Goal: Task Accomplishment & Management: Complete application form

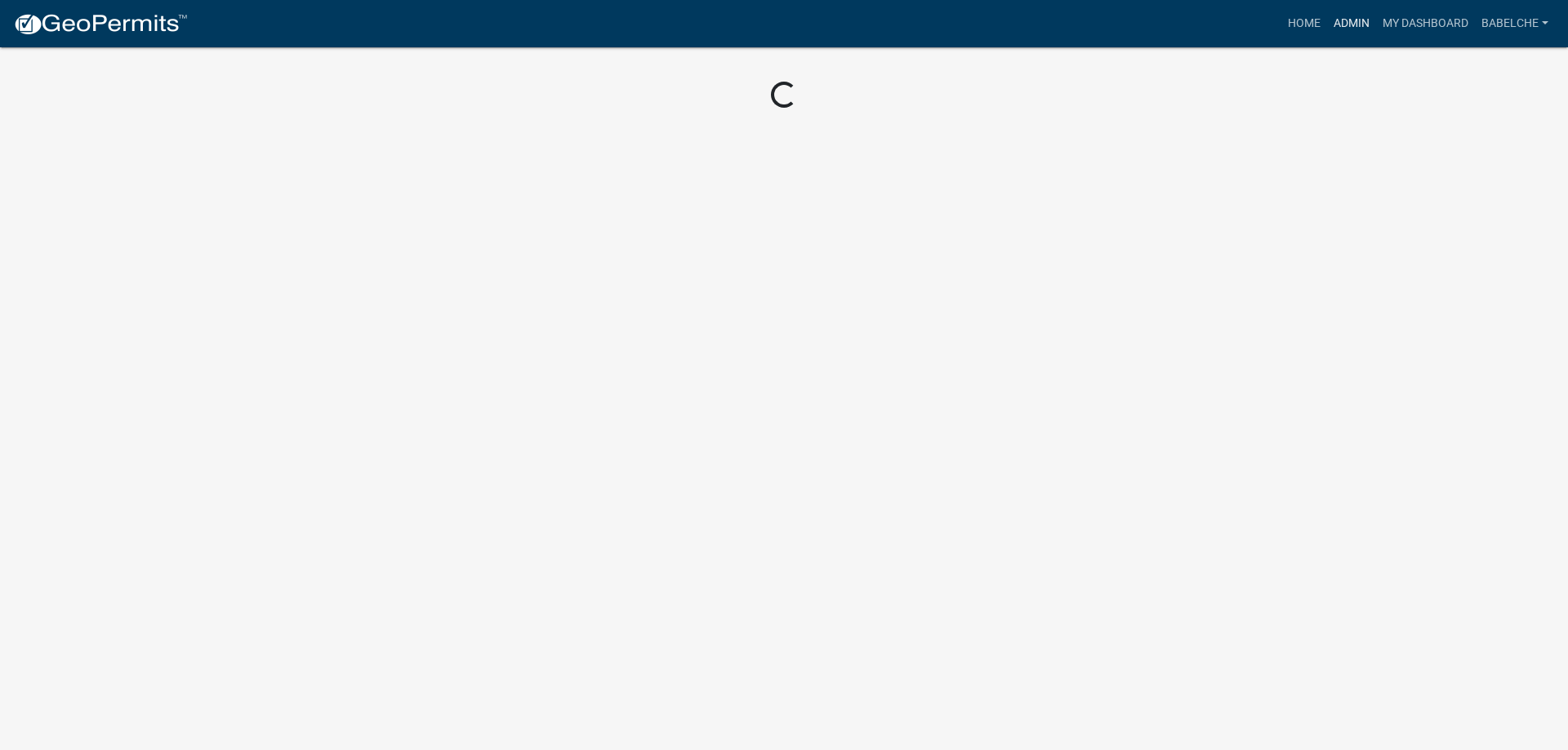
click at [1338, 15] on link "Admin" at bounding box center [1351, 24] width 49 height 31
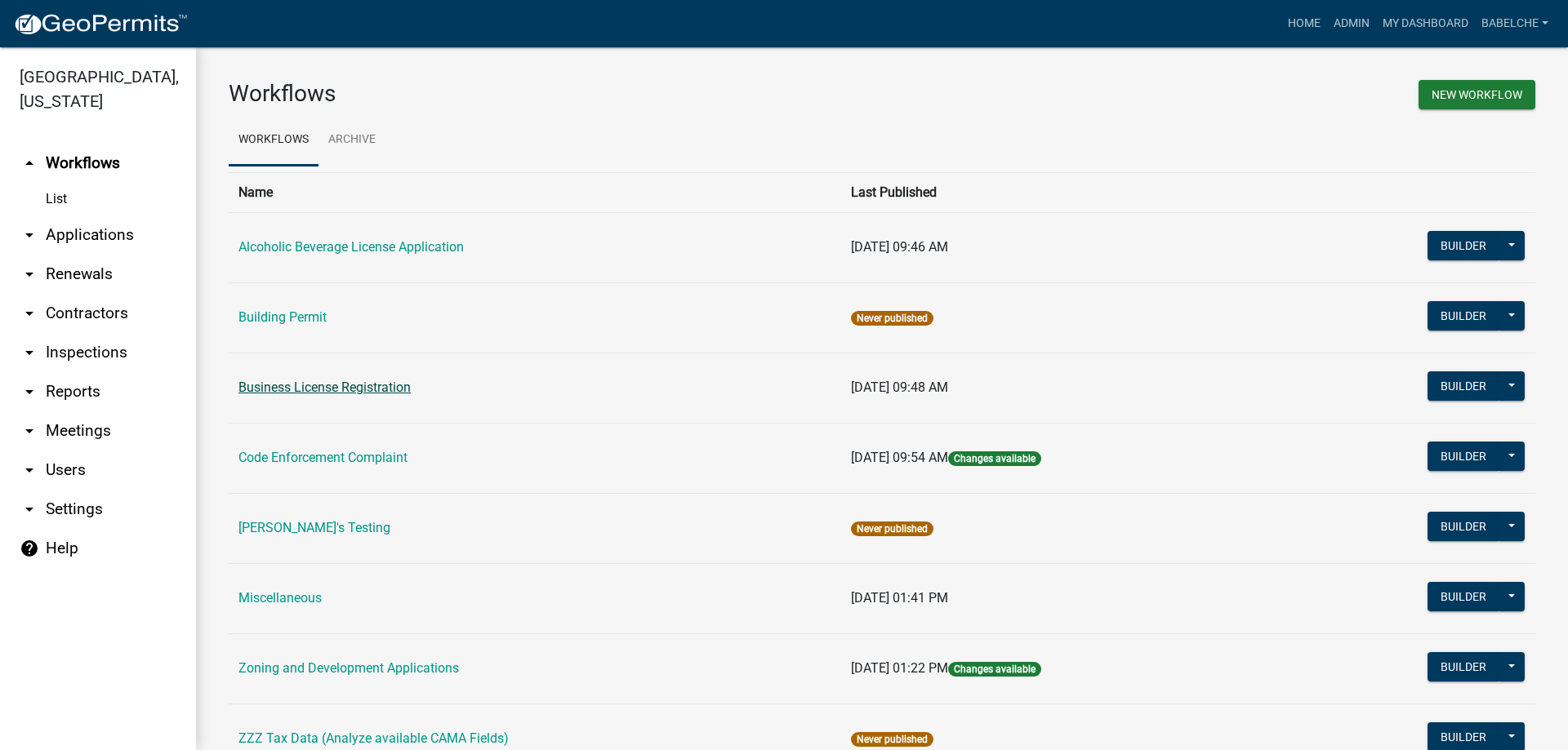
click at [352, 384] on link "Business License Registration" at bounding box center [324, 387] width 172 height 16
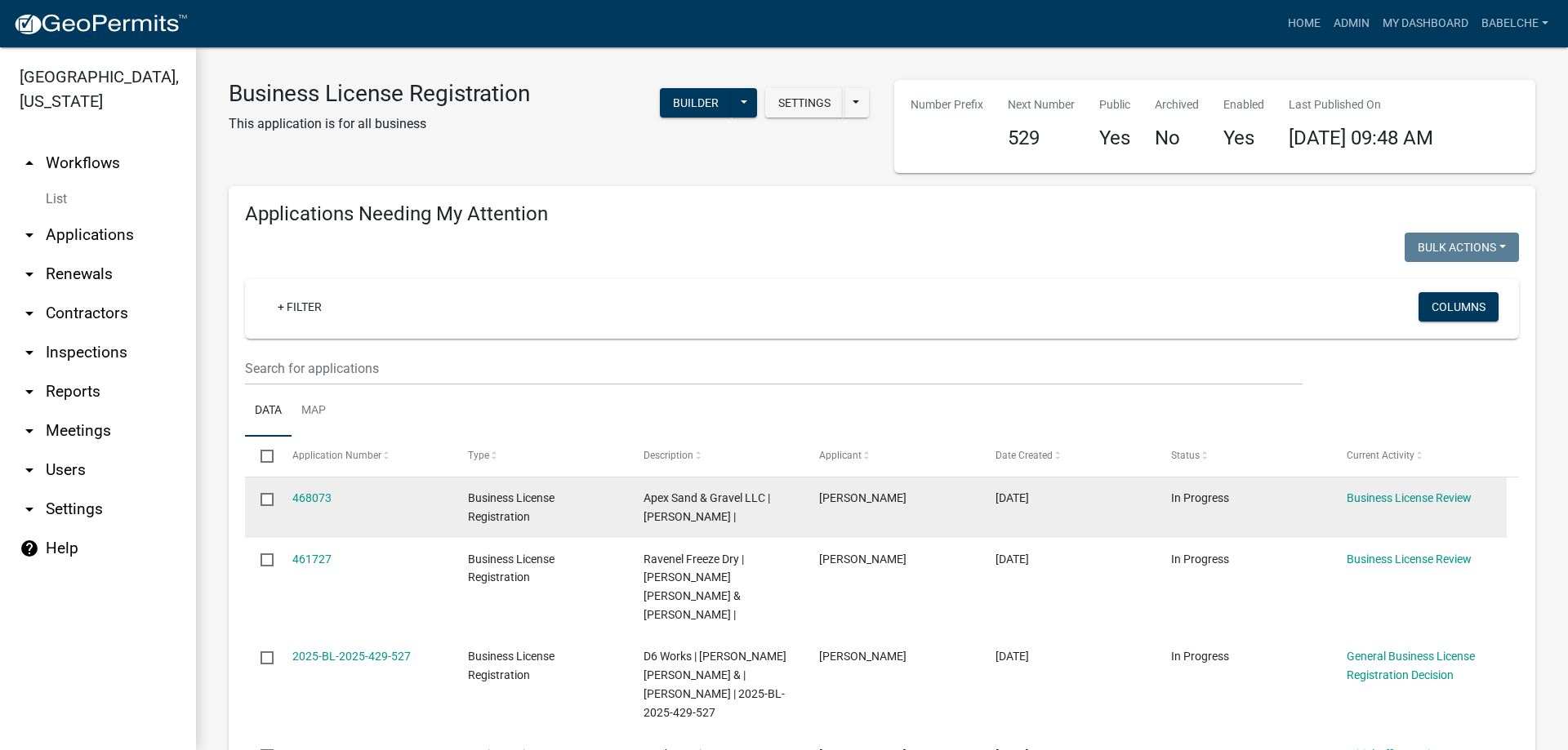
click at [319, 487] on datatable-body-cell "468073" at bounding box center [363, 507] width 175 height 60
click at [315, 491] on link "468073" at bounding box center [312, 498] width 40 height 13
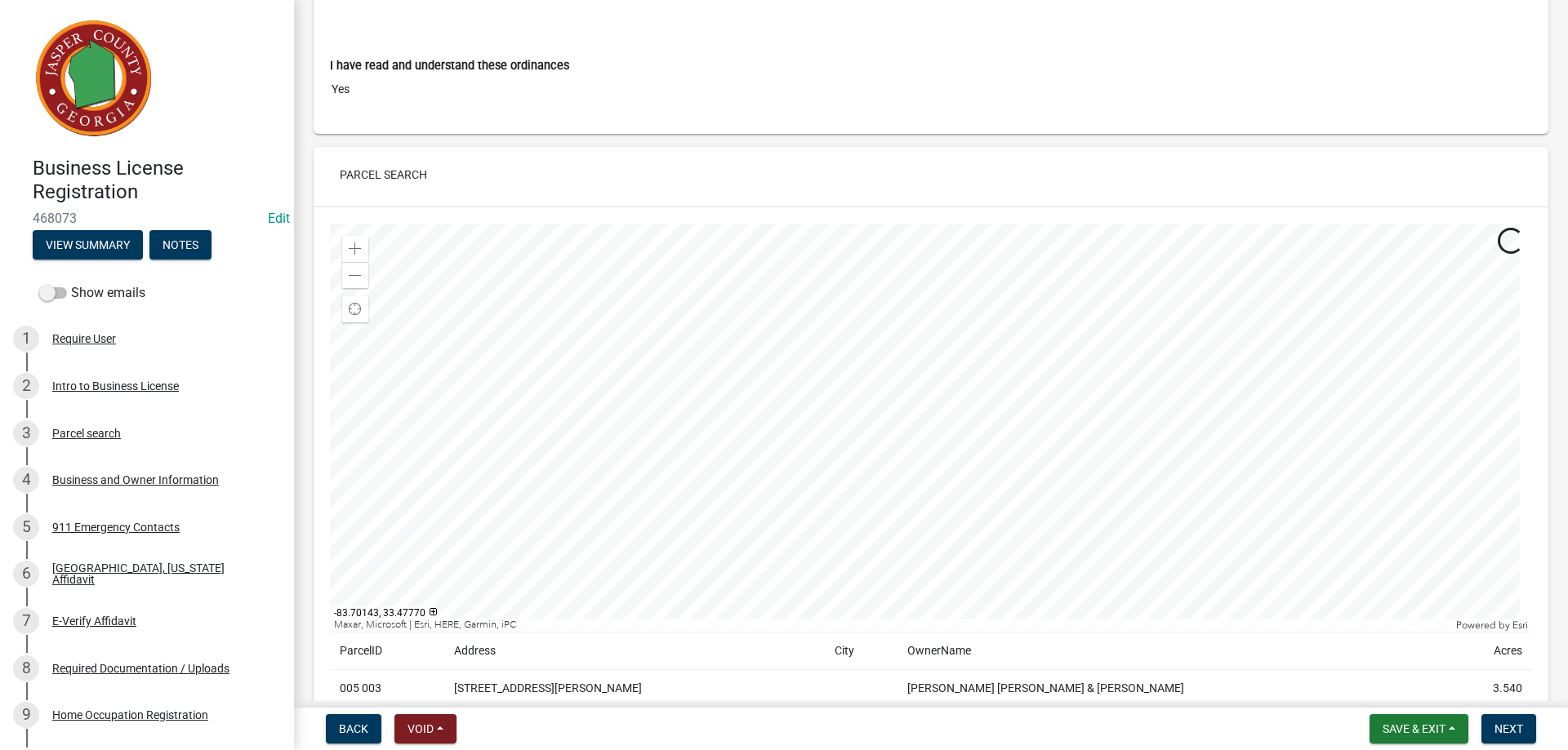
scroll to position [163, 0]
click at [139, 482] on div "Business and Owner Information" at bounding box center [135, 480] width 166 height 12
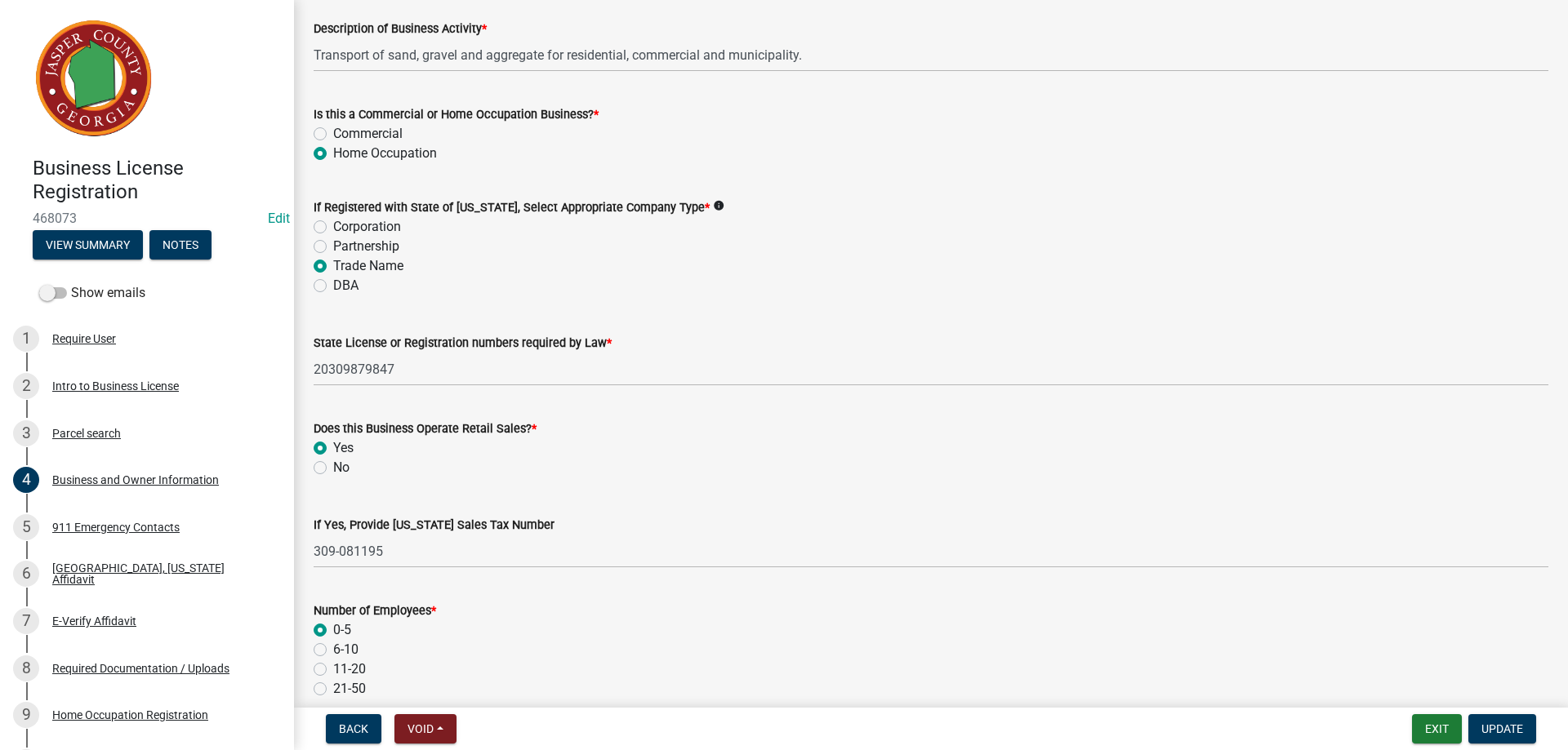
scroll to position [1007, 0]
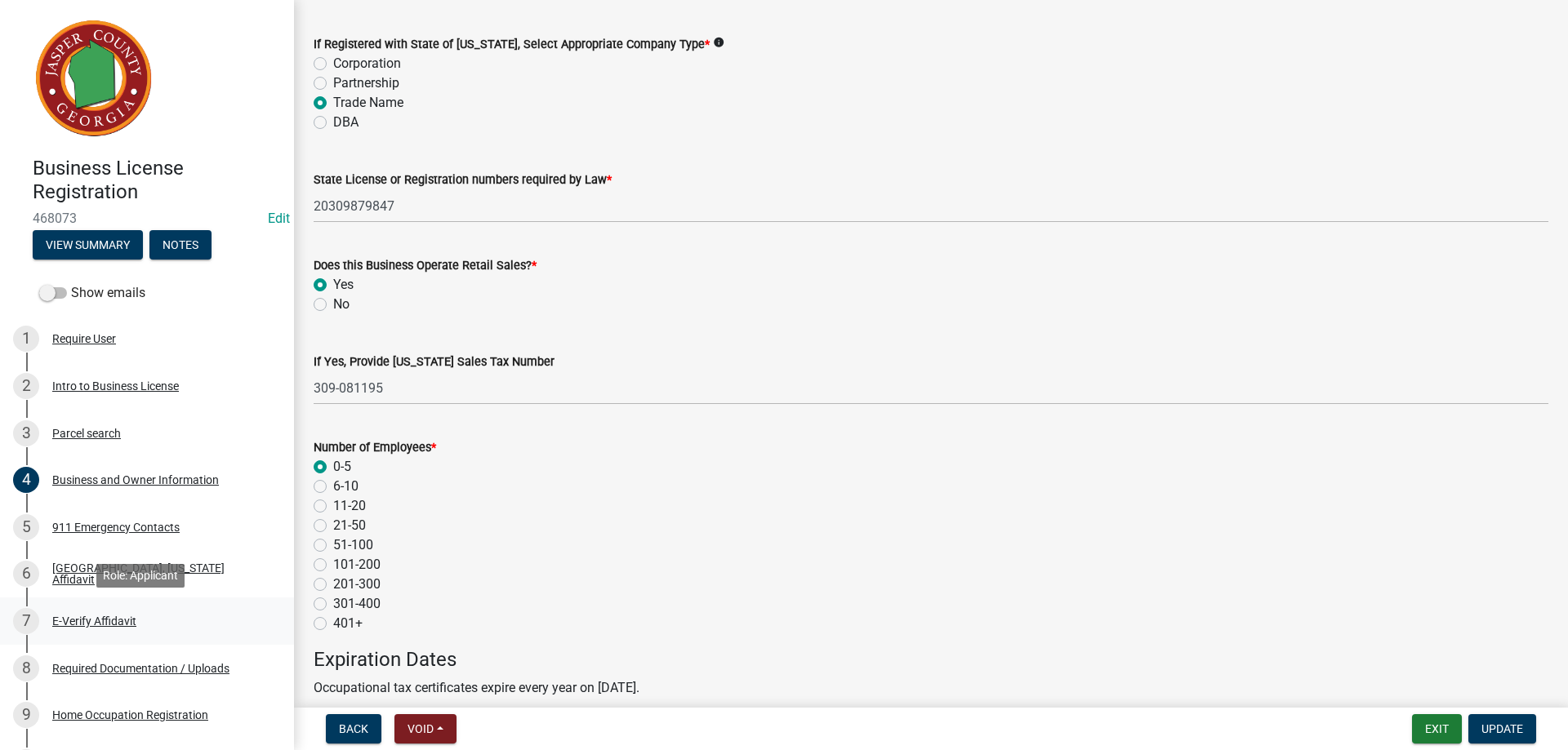
click at [113, 623] on div "E-Verify Affidavit" at bounding box center [94, 622] width 84 height 12
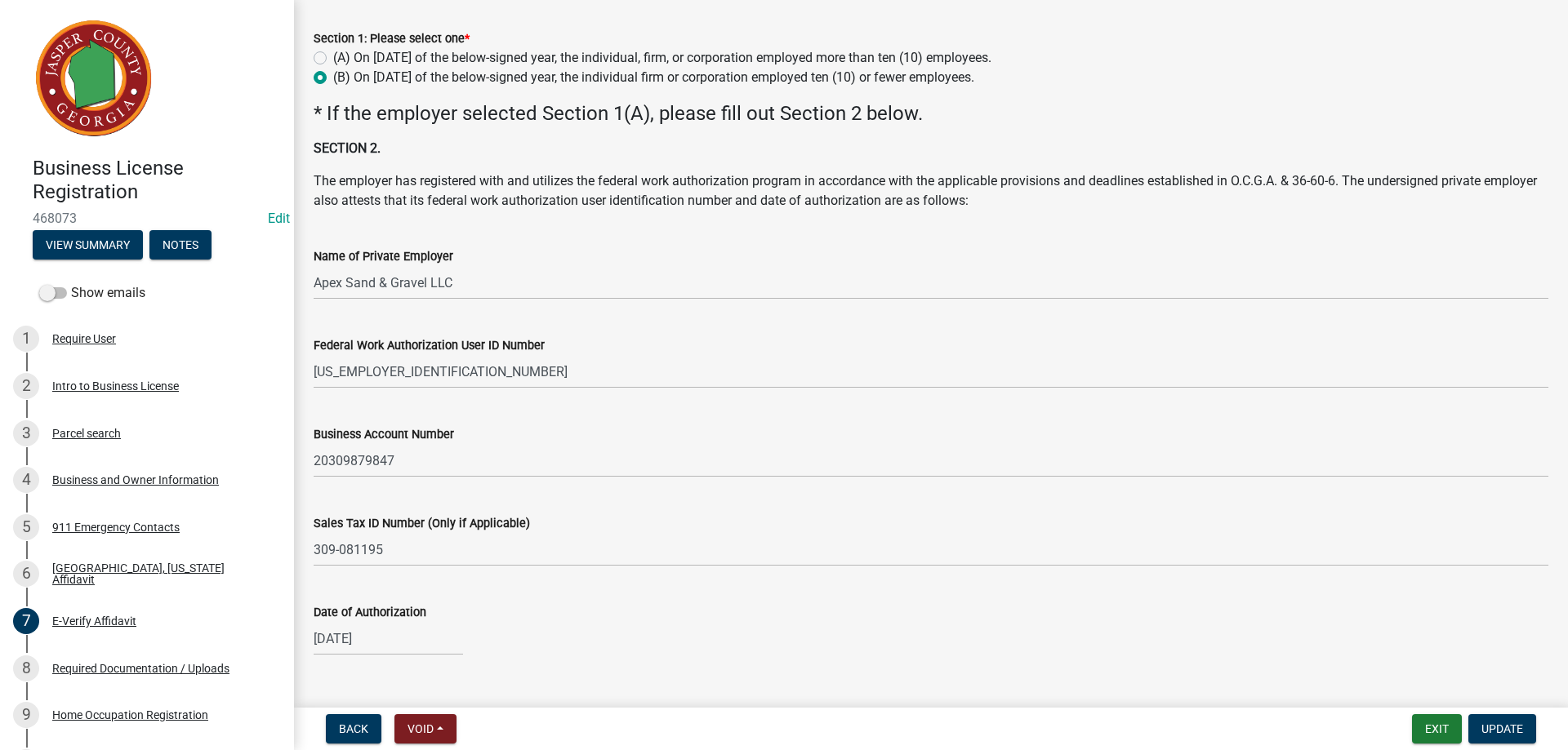
scroll to position [198, 0]
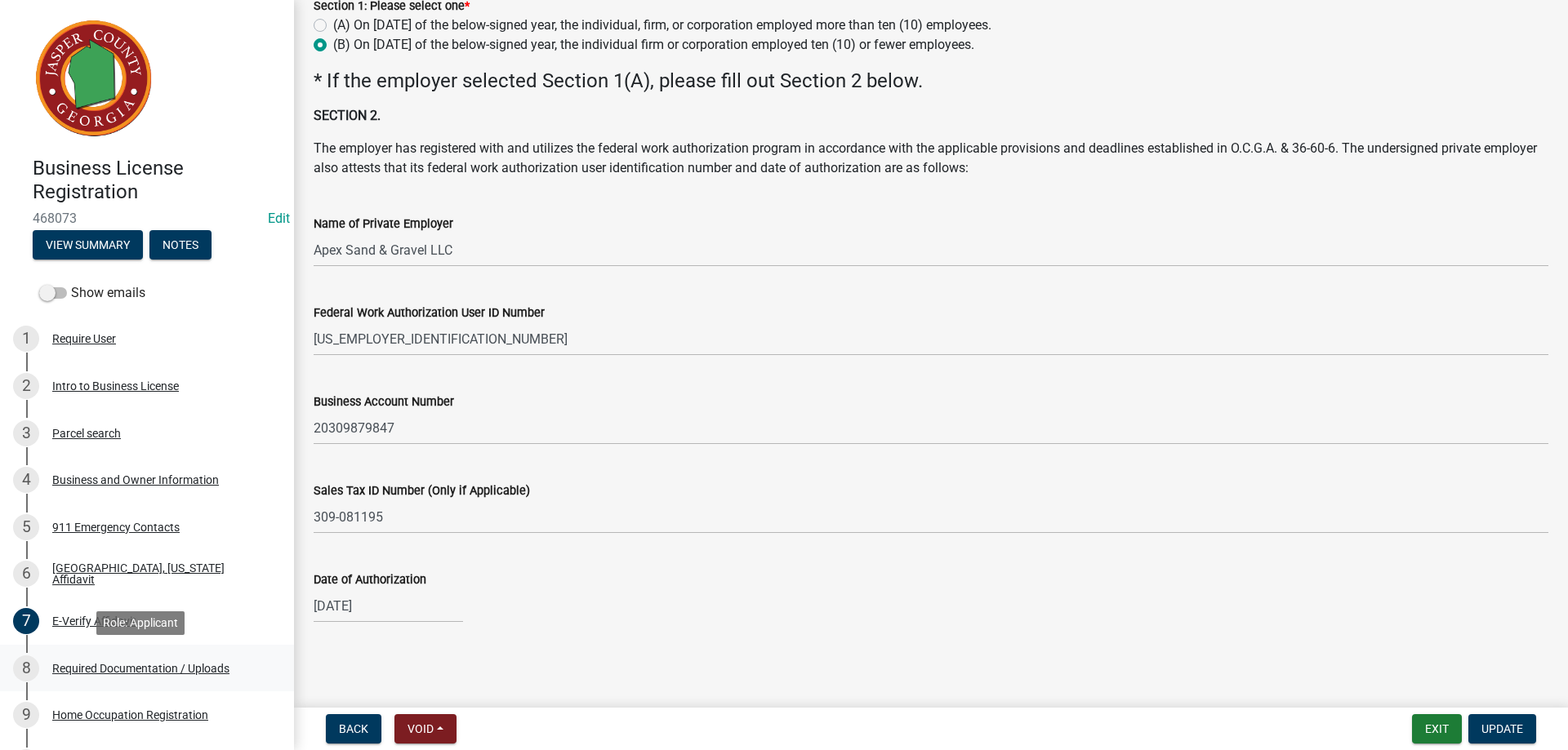
click at [140, 676] on div "8 Required Documentation / Uploads" at bounding box center [140, 668] width 254 height 26
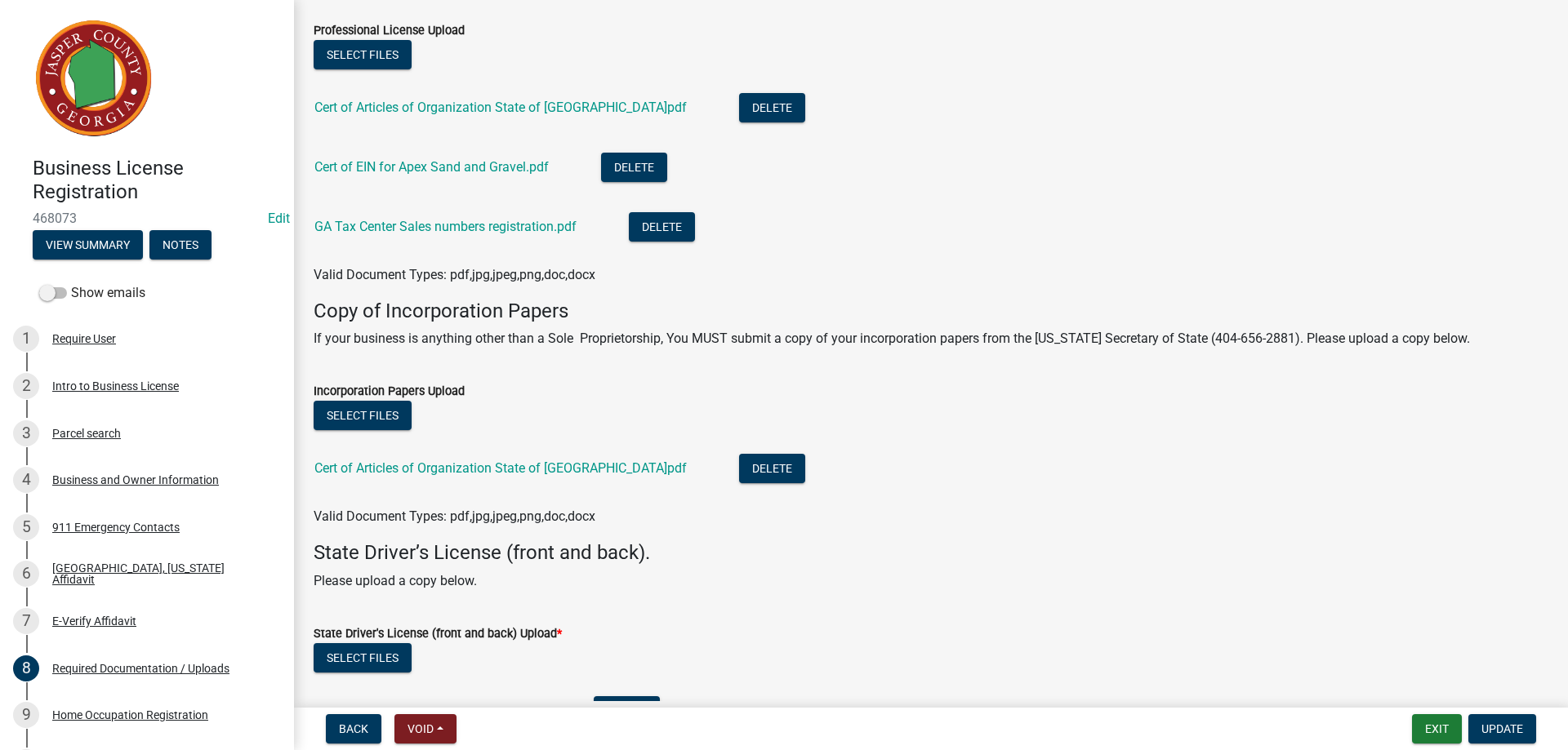
scroll to position [327, 0]
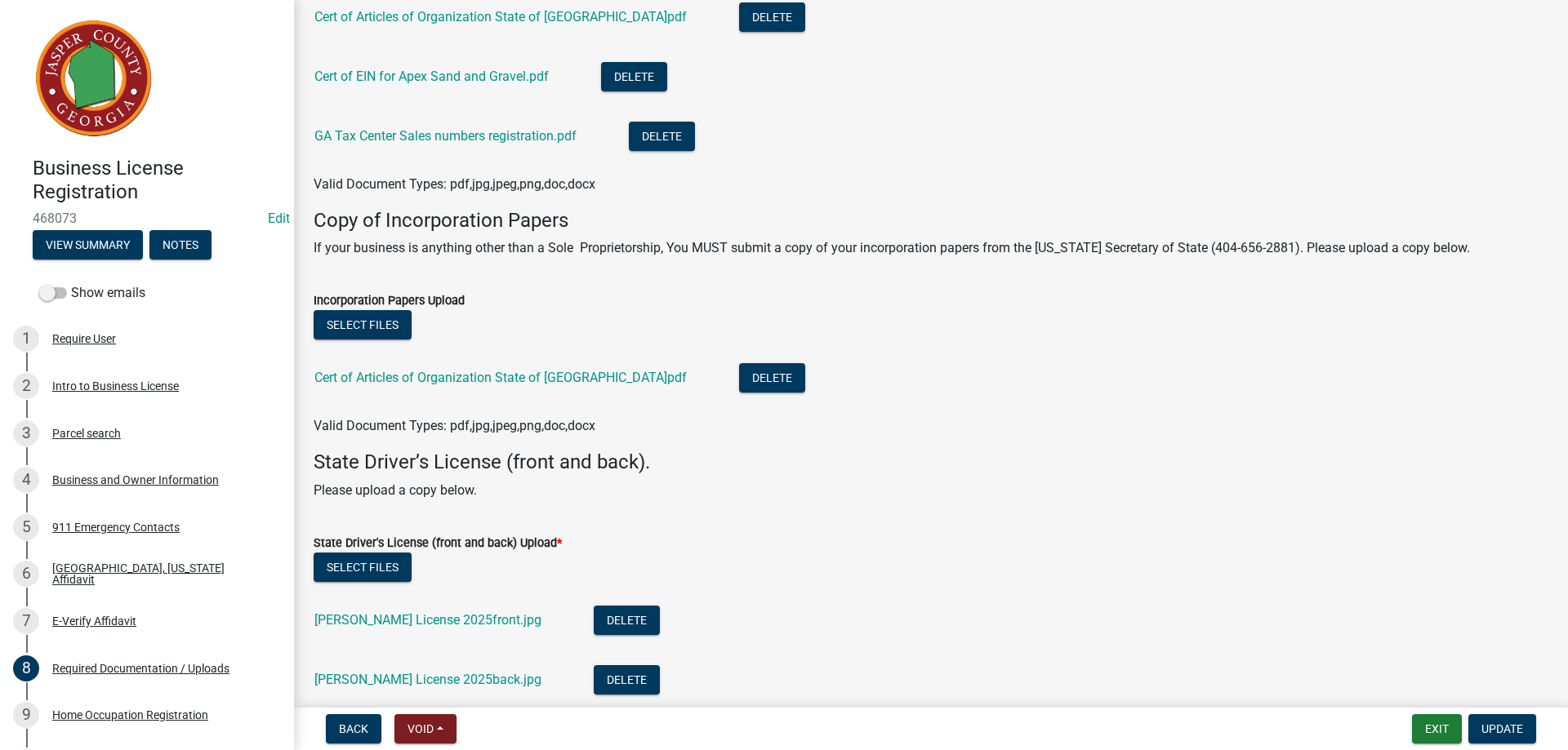
click at [494, 125] on div "GA Tax Center Sales numbers registration.pdf" at bounding box center [459, 138] width 288 height 34
click at [492, 133] on link "GA Tax Center Sales numbers registration.pdf" at bounding box center [446, 136] width 262 height 16
click at [403, 622] on link "[PERSON_NAME] License 2025front.jpg" at bounding box center [428, 620] width 227 height 16
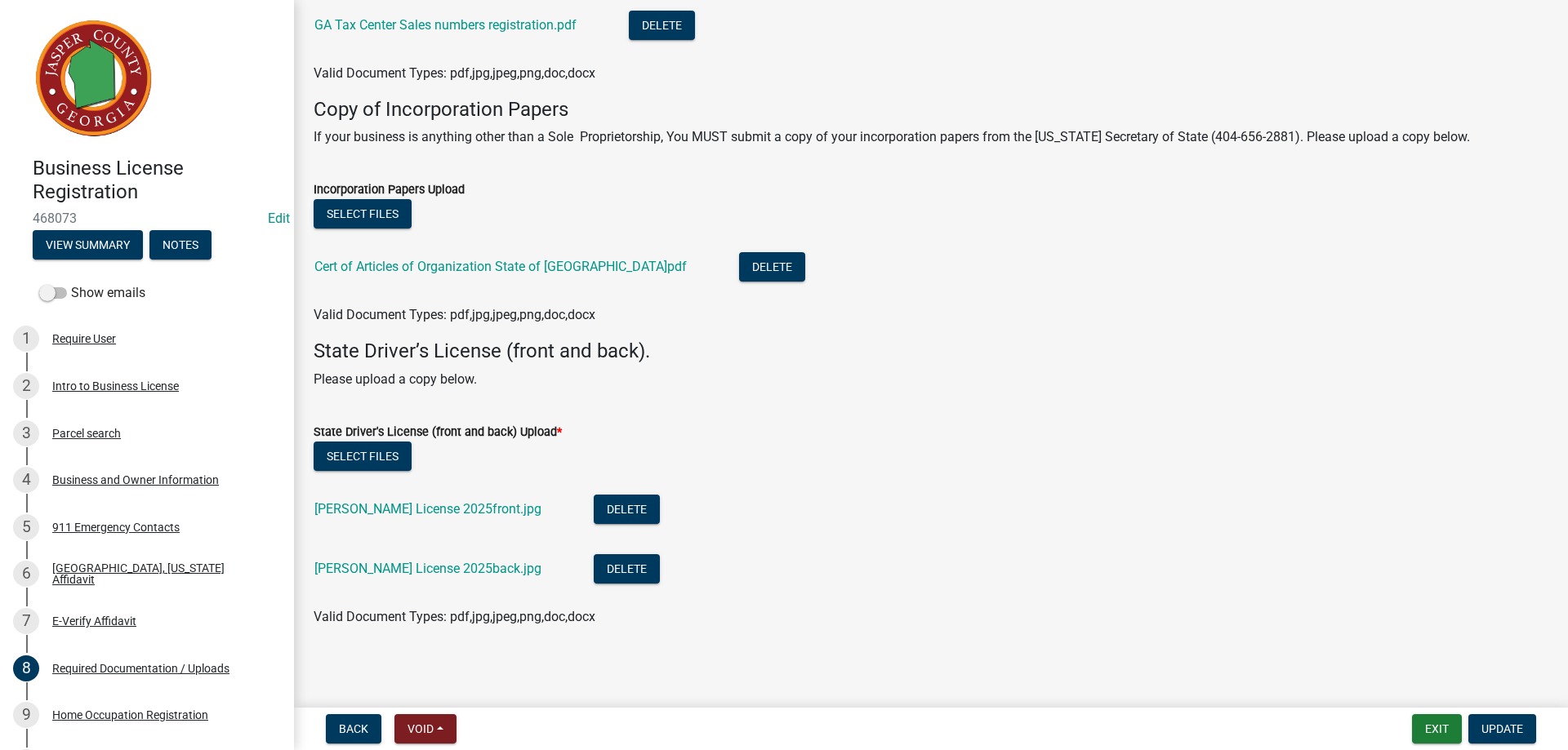
scroll to position [441, 0]
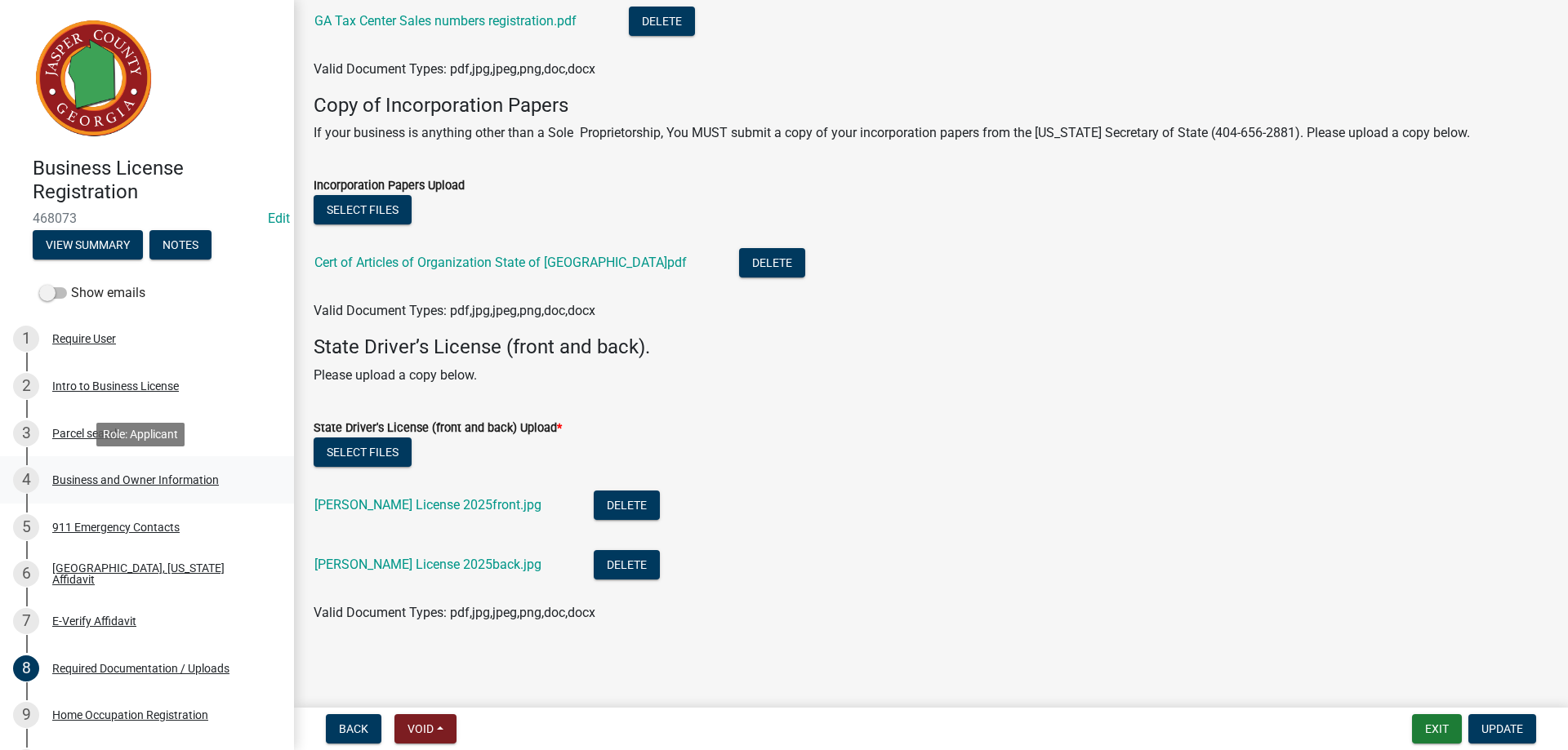
click at [117, 481] on div "Business and Owner Information" at bounding box center [135, 480] width 166 height 12
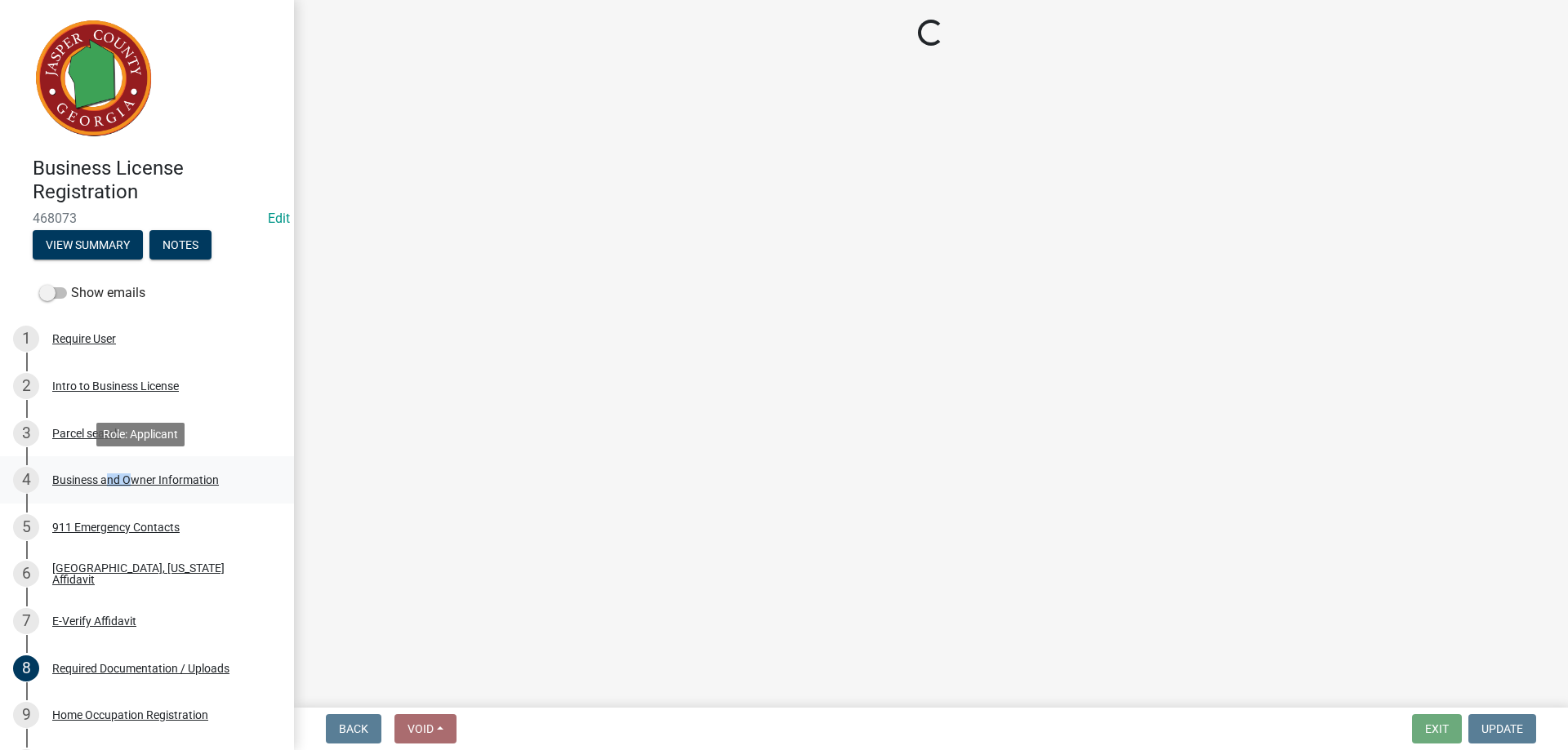
click at [117, 481] on div "Business and Owner Information" at bounding box center [135, 480] width 166 height 12
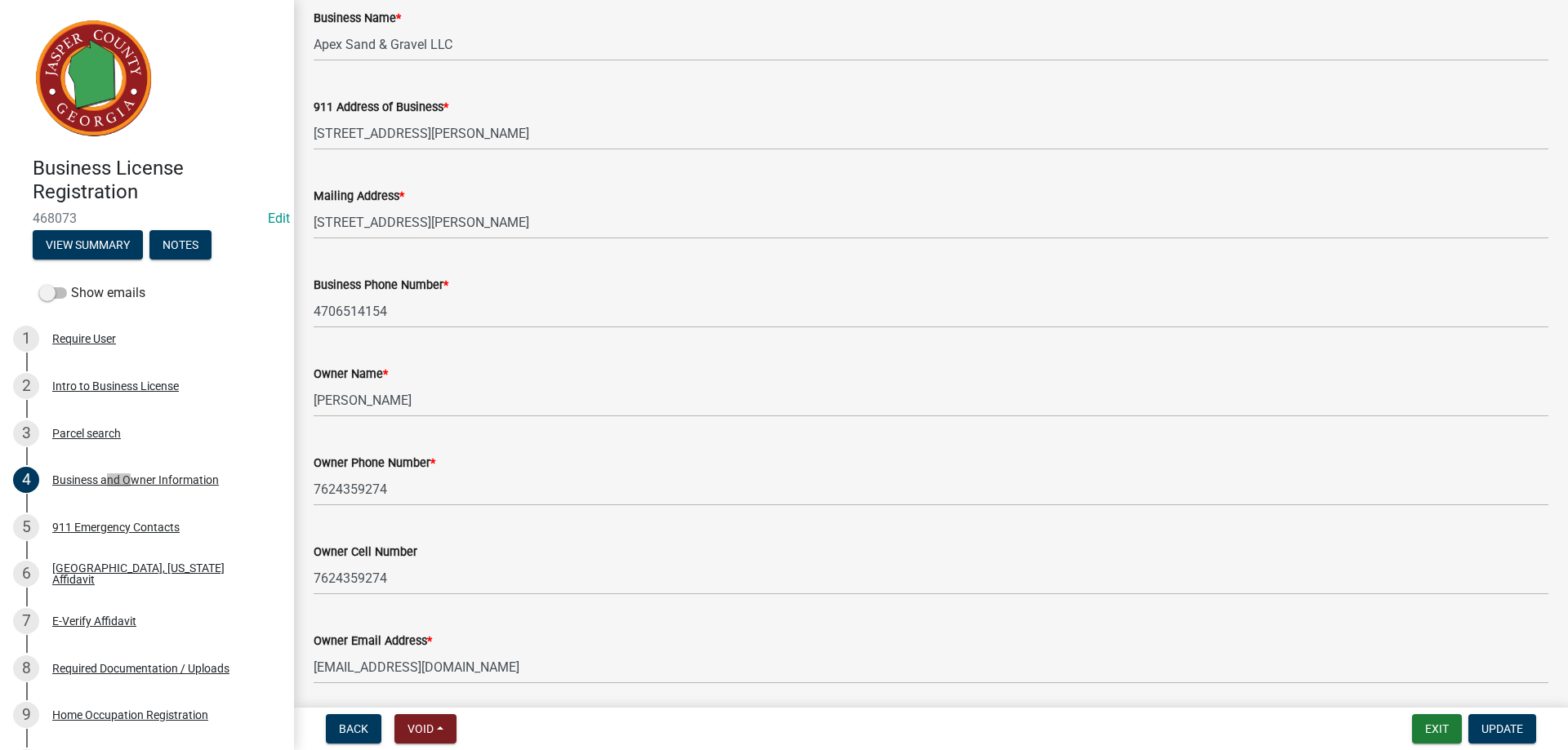
scroll to position [163, 0]
